Goal: Information Seeking & Learning: Check status

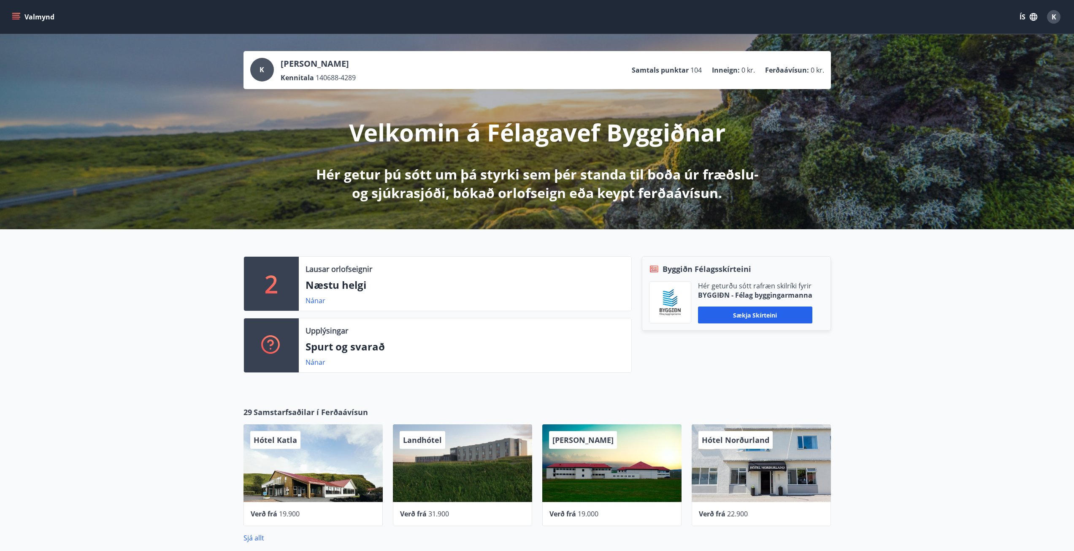
click at [17, 15] on icon "menu" at bounding box center [16, 15] width 8 height 1
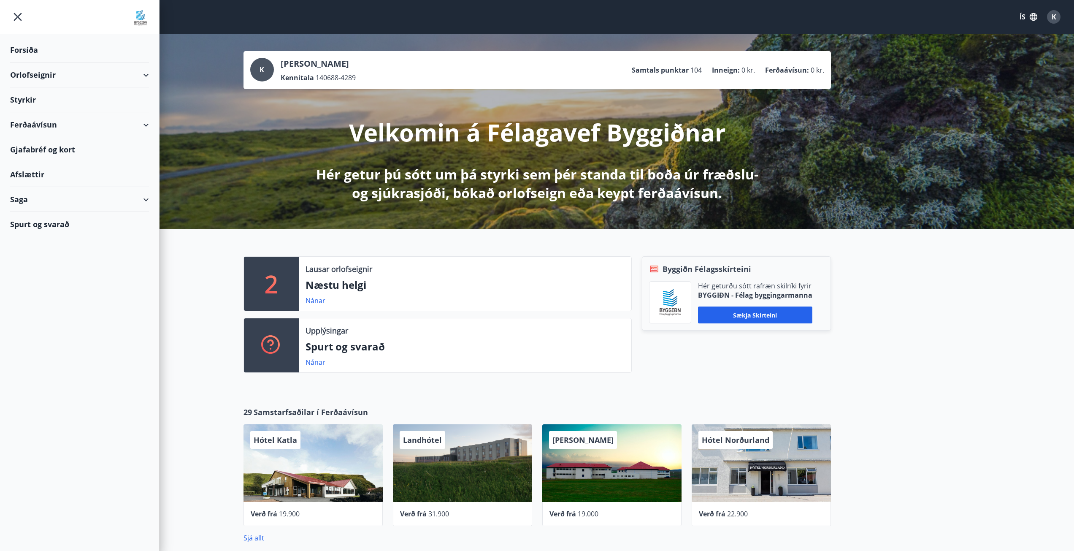
click at [147, 200] on div "Saga" at bounding box center [79, 199] width 139 height 25
click at [42, 309] on div "Styrkjasaga" at bounding box center [79, 310] width 125 height 18
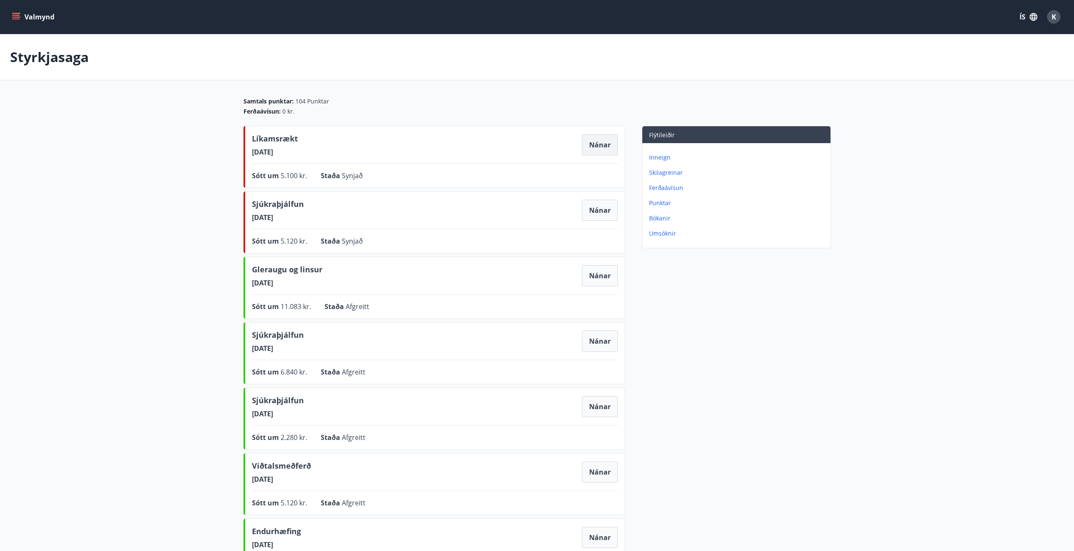
click at [613, 145] on button "Nánar" at bounding box center [600, 144] width 36 height 21
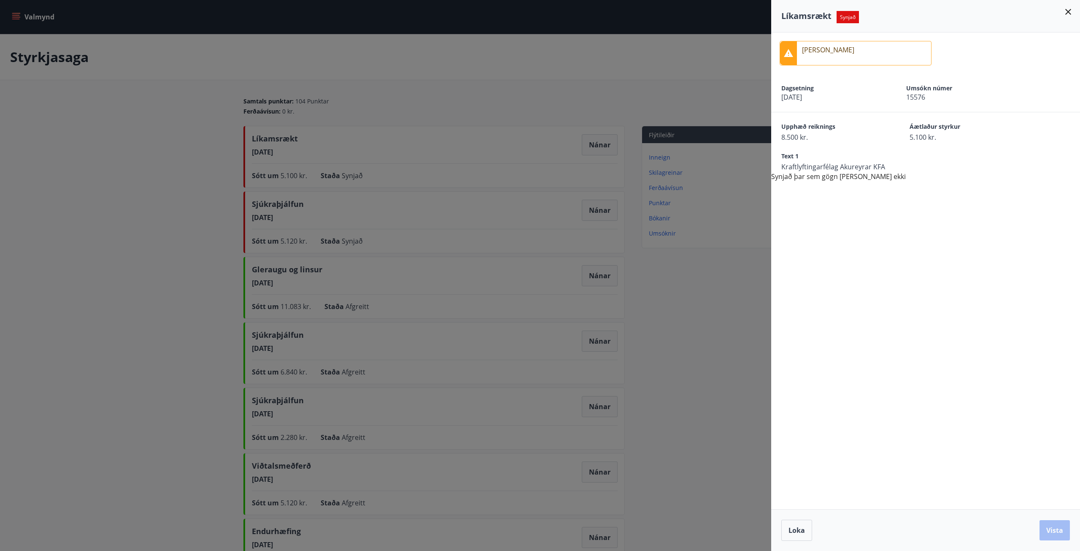
click at [597, 210] on div at bounding box center [540, 275] width 1080 height 551
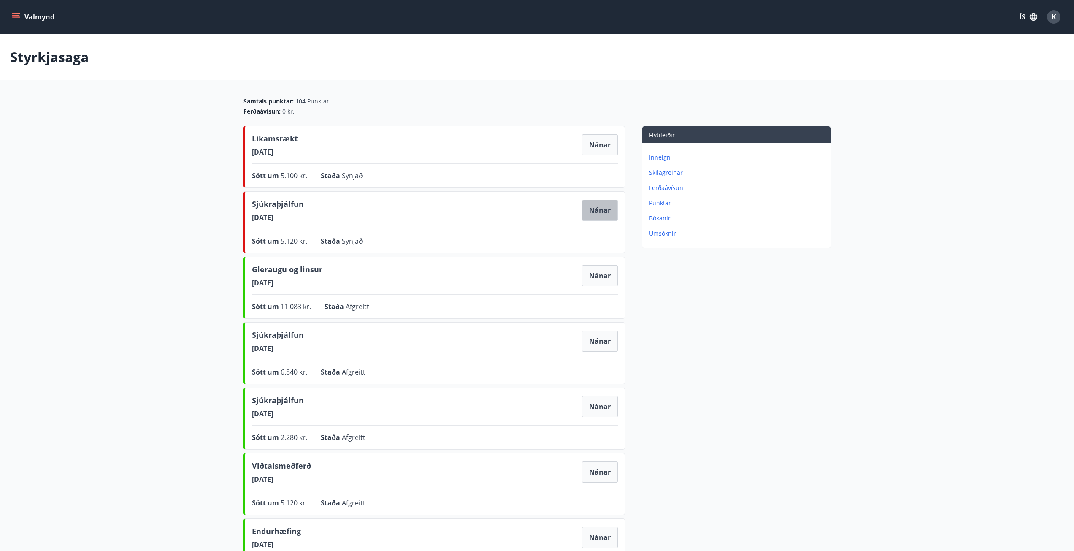
click at [597, 210] on button "Nánar" at bounding box center [600, 210] width 36 height 21
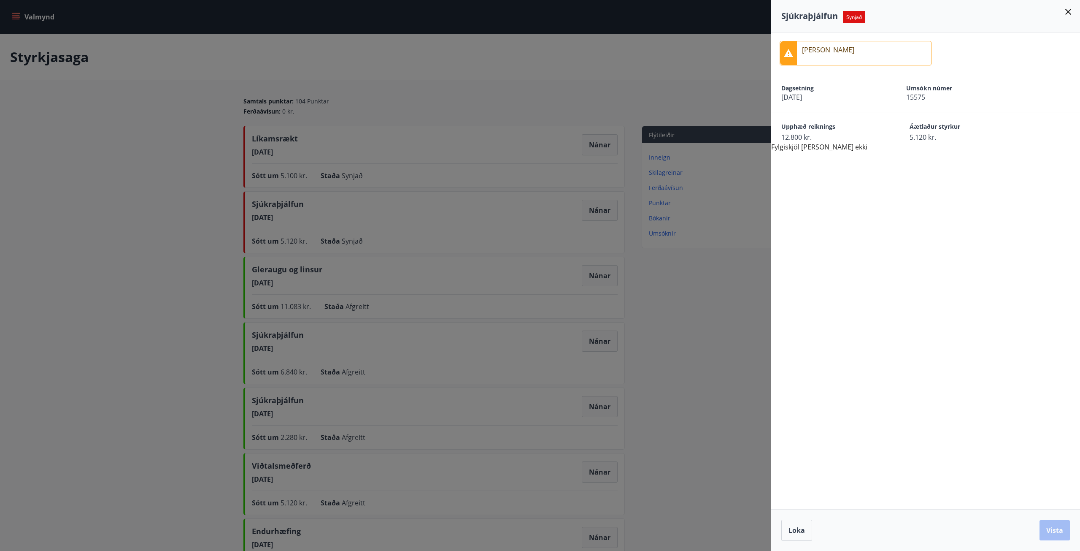
click at [606, 277] on div at bounding box center [540, 275] width 1080 height 551
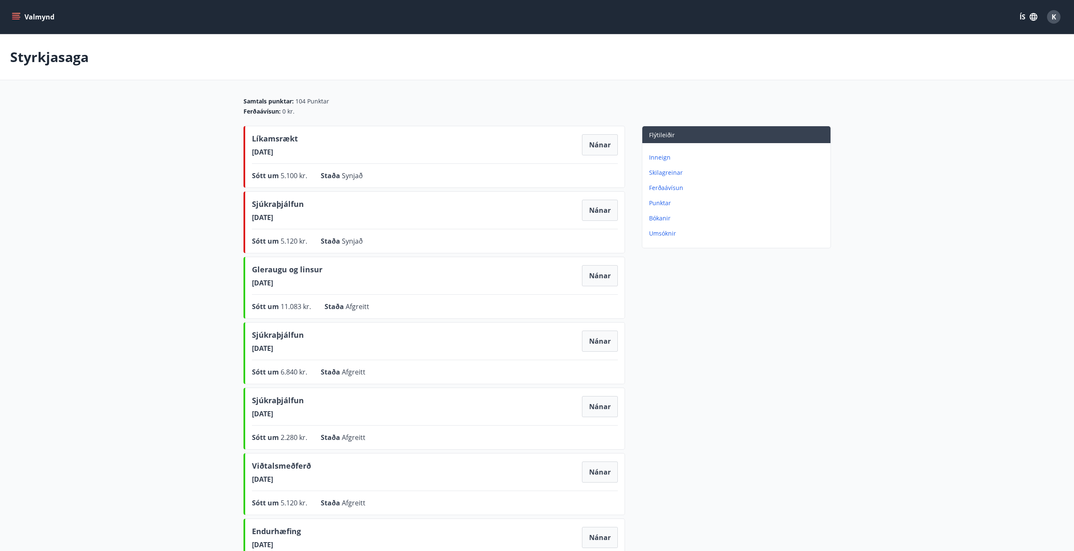
click at [604, 278] on button "Nánar" at bounding box center [600, 275] width 36 height 21
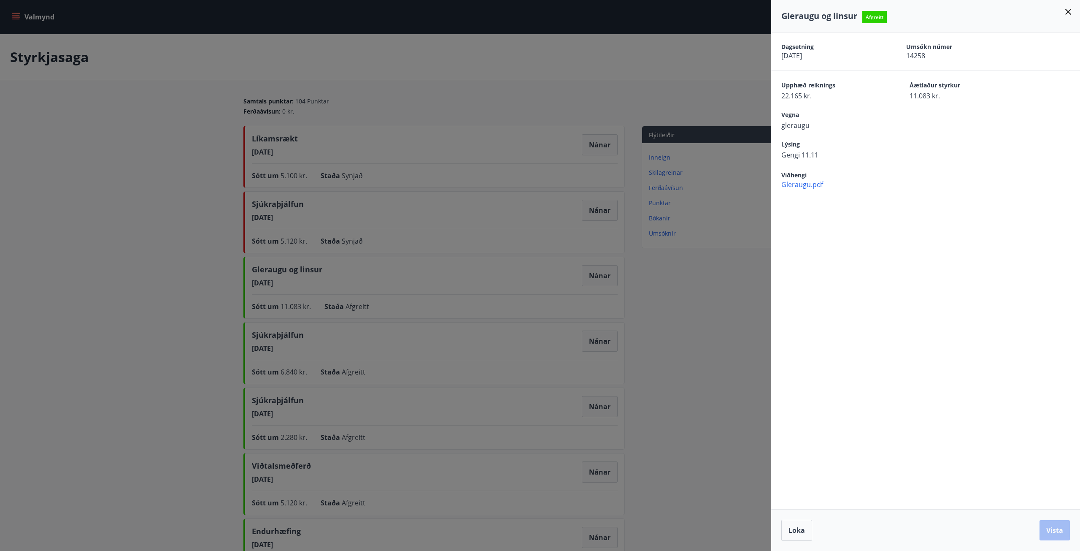
click at [666, 275] on div at bounding box center [540, 275] width 1080 height 551
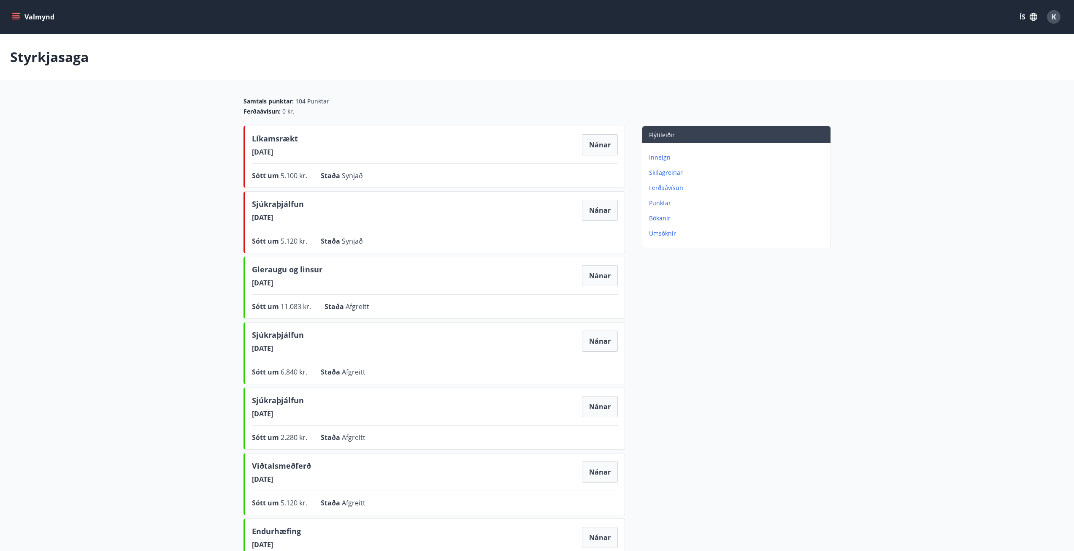
click at [19, 18] on icon "menu" at bounding box center [16, 17] width 8 height 8
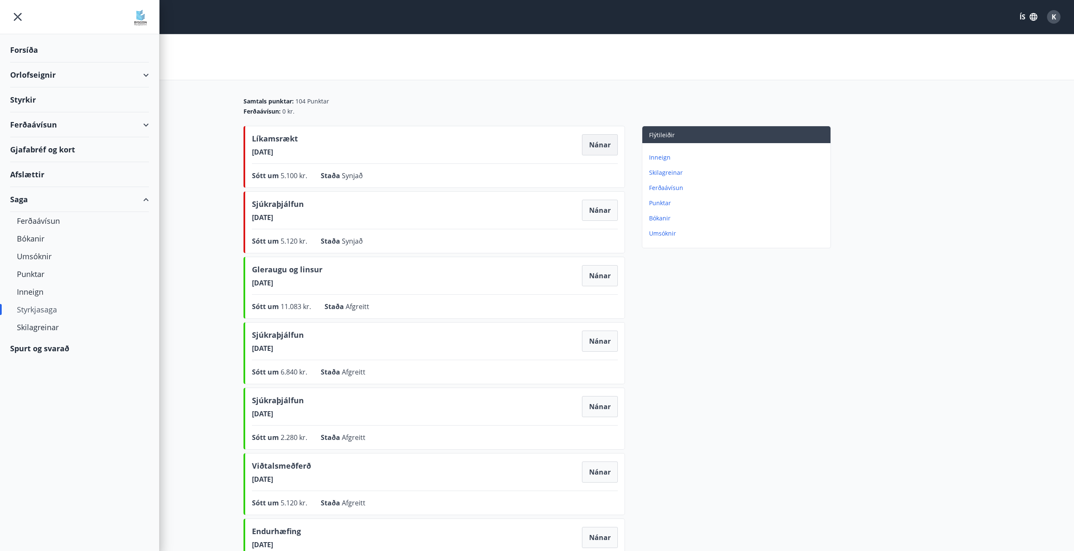
click at [601, 145] on button "Nánar" at bounding box center [600, 144] width 36 height 21
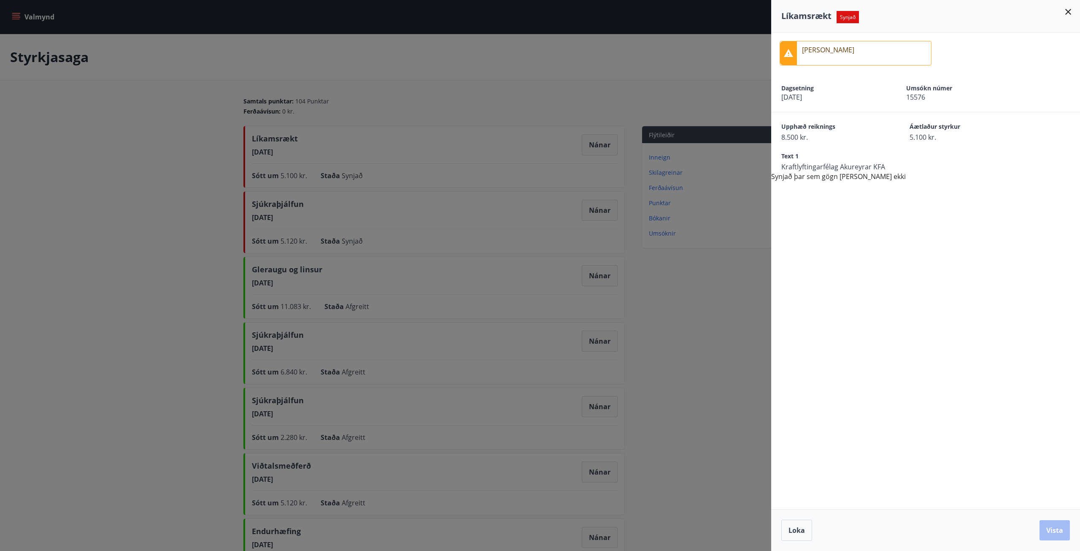
click at [588, 216] on div at bounding box center [540, 275] width 1080 height 551
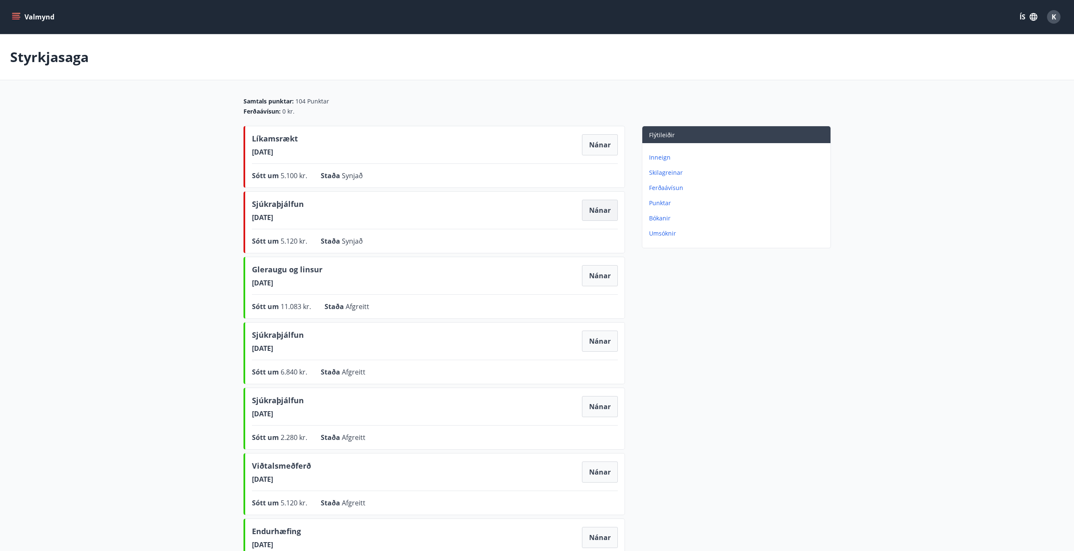
click at [595, 203] on button "Nánar" at bounding box center [600, 210] width 36 height 21
